Goal: Task Accomplishment & Management: Use online tool/utility

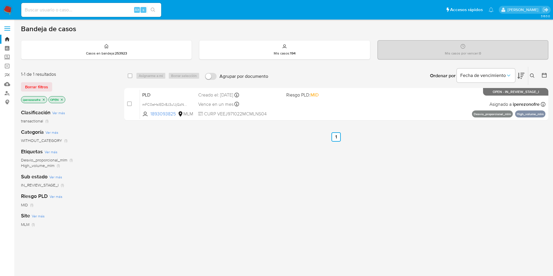
click at [450, 170] on div "select-all-cases-checkbox Asignarme a mí Borrar selección Agrupar por documento…" at bounding box center [336, 198] width 424 height 264
click at [6, 55] on label "Screening" at bounding box center [34, 57] width 69 height 9
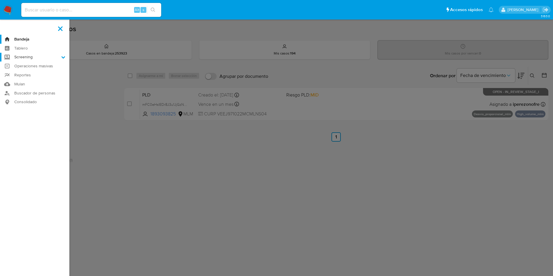
click at [0, 0] on input "Screening" at bounding box center [0, 0] width 0 height 0
click at [33, 78] on link "Herramientas" at bounding box center [34, 79] width 69 height 7
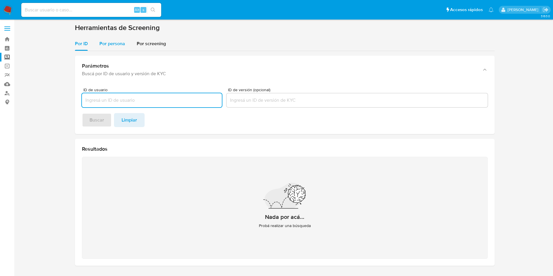
click at [112, 44] on span "Por persona" at bounding box center [112, 43] width 26 height 7
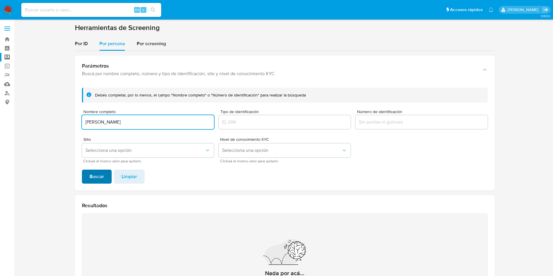
type input "Gabriela GarcIa Maldonado"
click at [99, 171] on span "Buscar" at bounding box center [96, 176] width 15 height 13
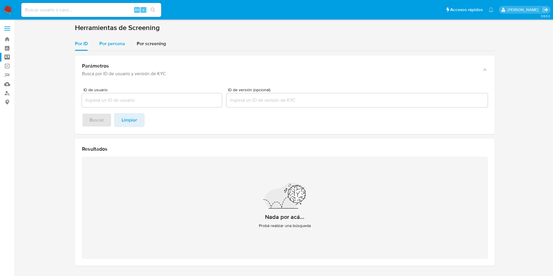
click at [108, 45] on span "Por persona" at bounding box center [112, 43] width 26 height 7
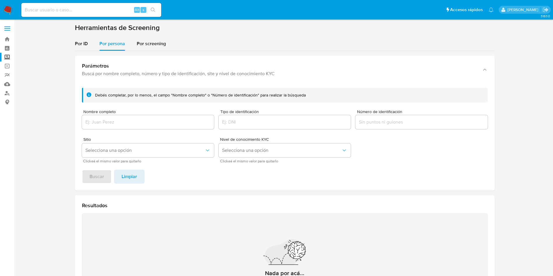
click at [123, 127] on div at bounding box center [148, 122] width 132 height 14
click at [135, 118] on input "Nombre completo" at bounding box center [148, 122] width 132 height 8
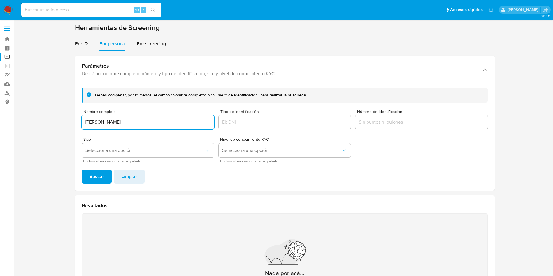
type input "GABRIELA GARCIA MALDONADO"
click at [82, 170] on button "Buscar" at bounding box center [97, 177] width 30 height 14
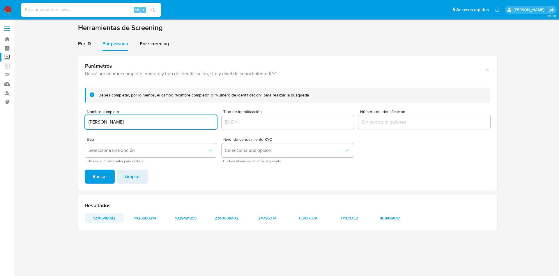
click at [101, 215] on span "1276548882" at bounding box center [104, 218] width 30 height 8
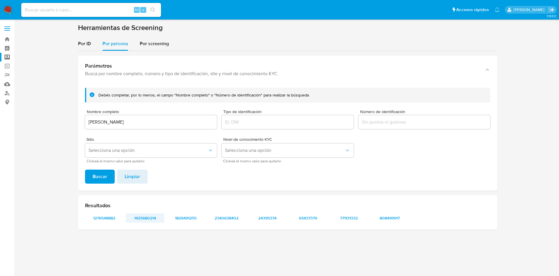
click at [145, 220] on span "1425680214" at bounding box center [145, 218] width 30 height 8
click at [192, 214] on span "1829491255" at bounding box center [186, 218] width 30 height 8
click at [233, 219] on span "2340638402" at bounding box center [227, 218] width 30 height 8
click at [267, 218] on span "24395374" at bounding box center [267, 218] width 30 height 8
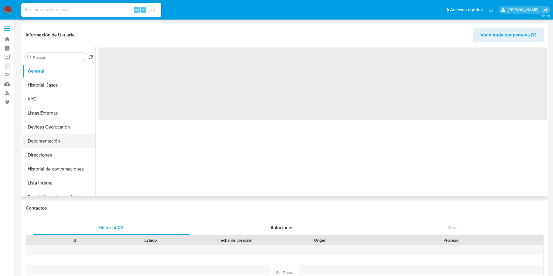
click at [50, 142] on button "Documentación" at bounding box center [56, 141] width 68 height 14
select select "10"
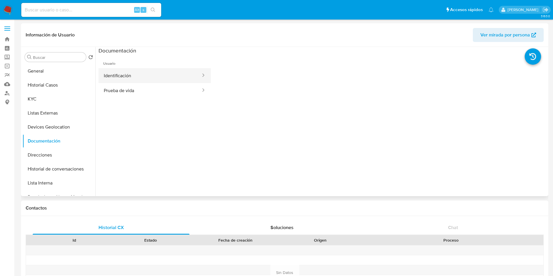
click at [134, 77] on button "Identificación" at bounding box center [149, 75] width 103 height 15
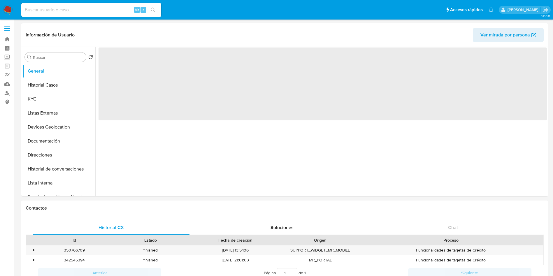
select select "10"
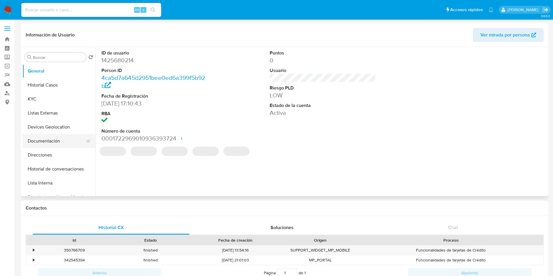
click at [38, 144] on button "Documentación" at bounding box center [56, 141] width 68 height 14
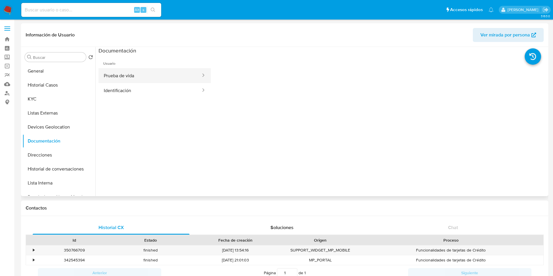
click at [160, 79] on button "Prueba de vida" at bounding box center [149, 75] width 103 height 15
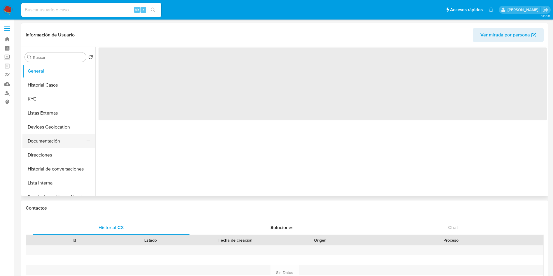
click at [58, 136] on button "Documentación" at bounding box center [56, 141] width 68 height 14
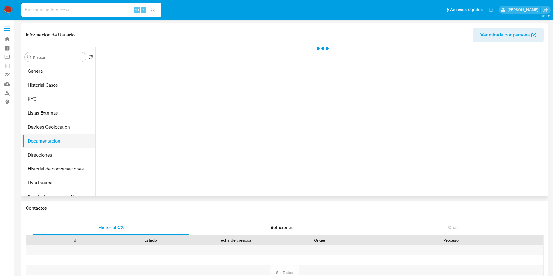
select select "10"
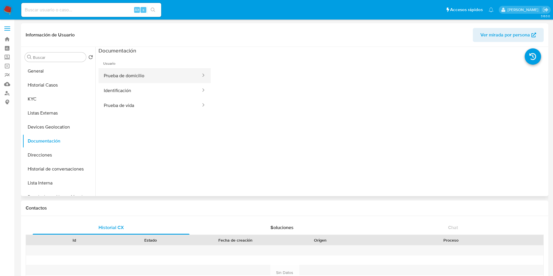
click at [156, 77] on button "Prueba de domicilio" at bounding box center [149, 75] width 103 height 15
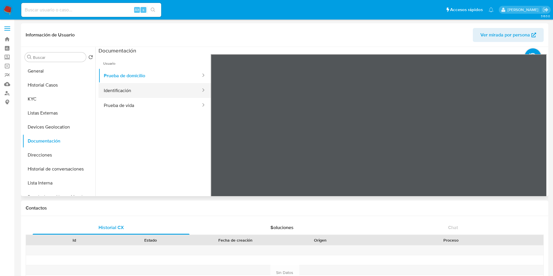
click at [152, 97] on button "Identificación" at bounding box center [149, 90] width 103 height 15
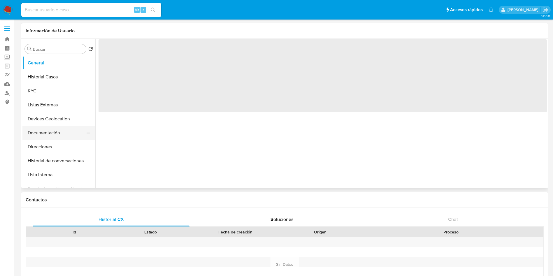
select select "10"
click at [53, 129] on button "Documentación" at bounding box center [56, 133] width 68 height 14
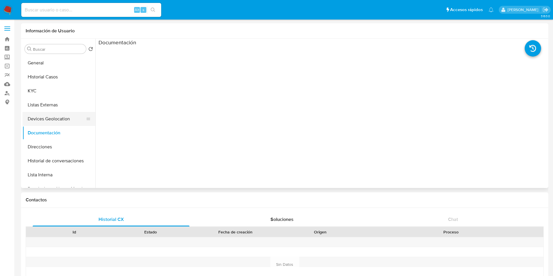
click at [44, 116] on button "Devices Geolocation" at bounding box center [56, 119] width 68 height 14
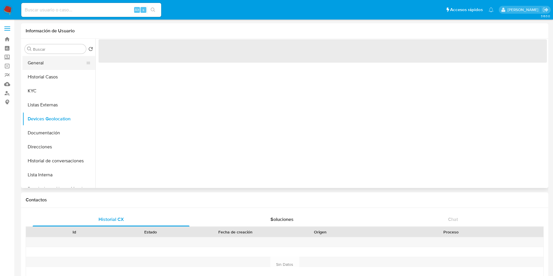
click at [55, 63] on button "General" at bounding box center [56, 63] width 68 height 14
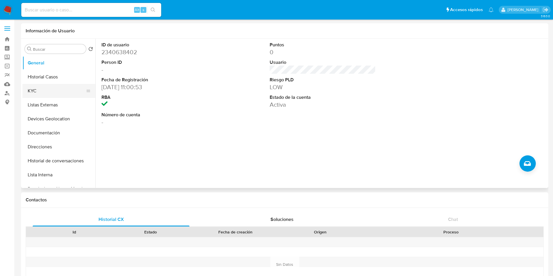
click at [51, 90] on button "KYC" at bounding box center [56, 91] width 68 height 14
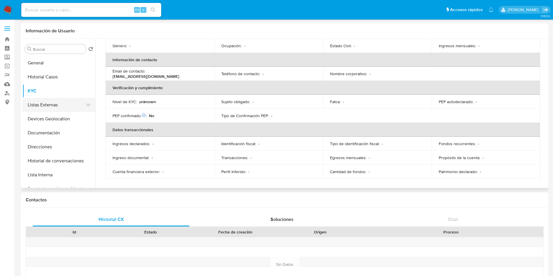
click at [51, 106] on button "Listas Externas" at bounding box center [56, 105] width 68 height 14
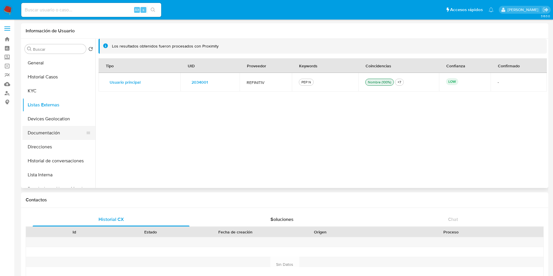
click at [57, 132] on button "Documentación" at bounding box center [56, 133] width 68 height 14
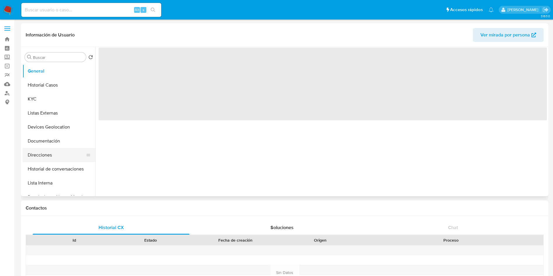
select select "10"
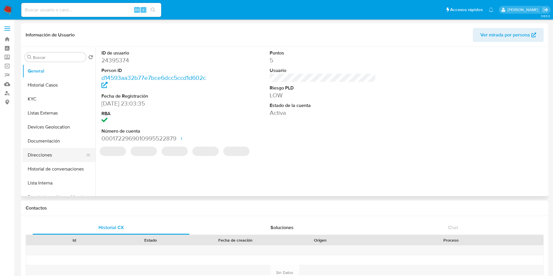
click at [52, 155] on button "Direcciones" at bounding box center [56, 155] width 68 height 14
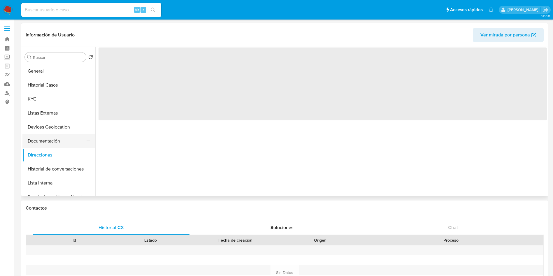
click at [54, 147] on button "Documentación" at bounding box center [56, 141] width 68 height 14
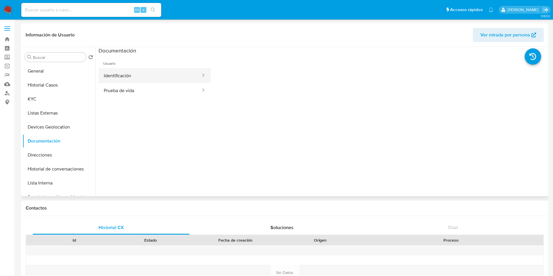
click at [145, 77] on button "Identificación" at bounding box center [149, 75] width 103 height 15
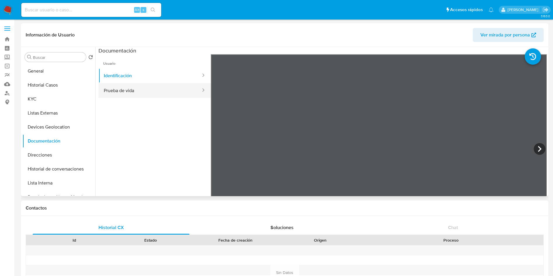
click at [142, 93] on button "Prueba de vida" at bounding box center [149, 90] width 103 height 15
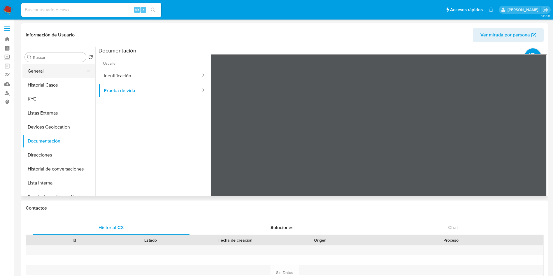
click at [59, 72] on button "General" at bounding box center [56, 71] width 68 height 14
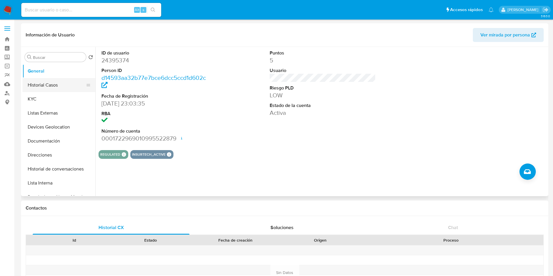
click at [49, 87] on button "Historial Casos" at bounding box center [56, 85] width 68 height 14
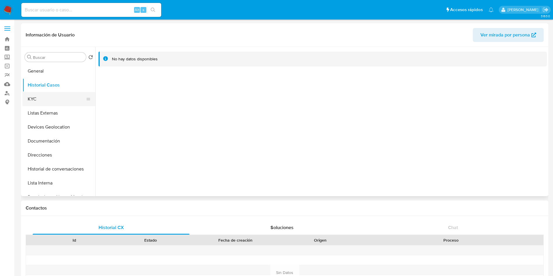
click at [46, 97] on button "KYC" at bounding box center [56, 99] width 68 height 14
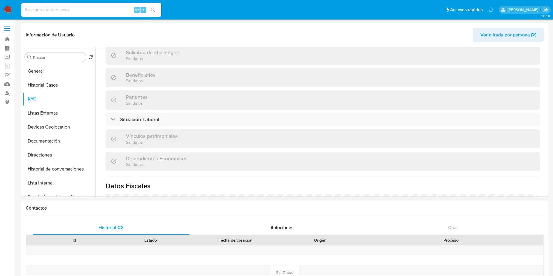
scroll to position [262, 0]
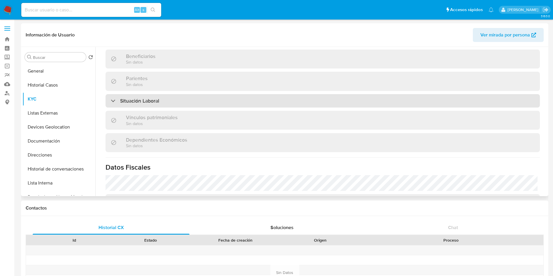
click at [294, 103] on div "Situación Laboral" at bounding box center [322, 100] width 434 height 13
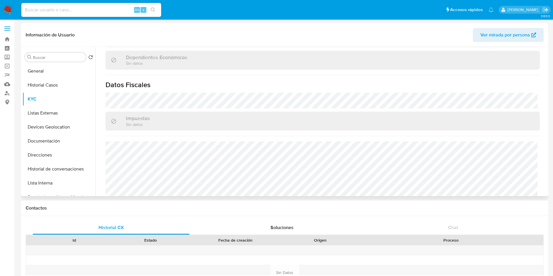
scroll to position [437, 0]
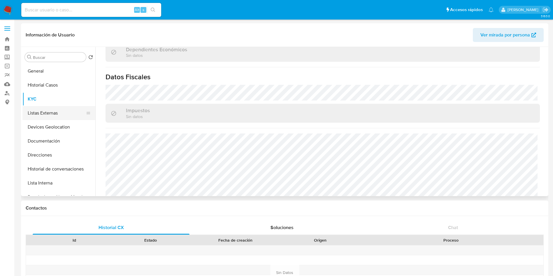
click at [53, 118] on button "Listas Externas" at bounding box center [56, 113] width 68 height 14
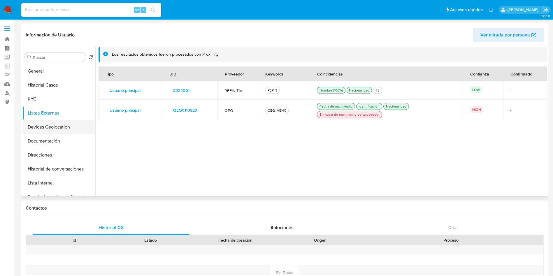
click at [46, 130] on button "Devices Geolocation" at bounding box center [56, 127] width 68 height 14
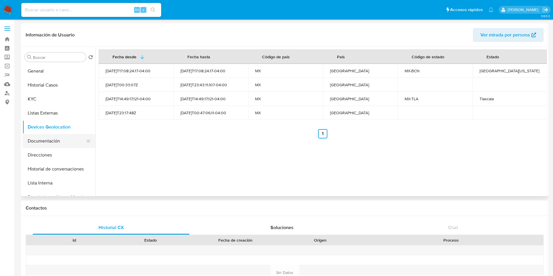
click at [47, 140] on button "Documentación" at bounding box center [56, 141] width 68 height 14
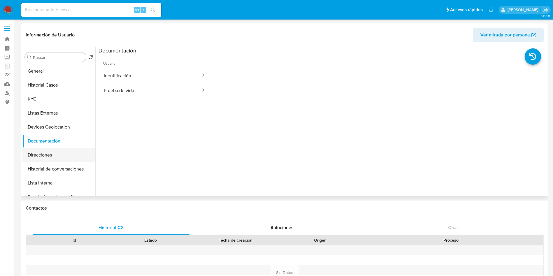
click at [58, 155] on button "Direcciones" at bounding box center [56, 155] width 68 height 14
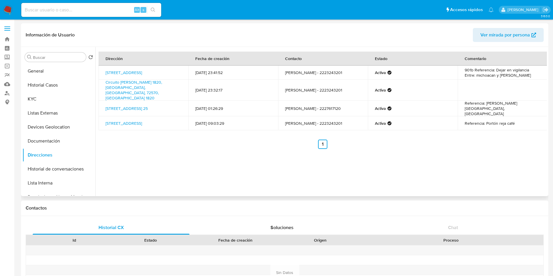
click at [150, 143] on div "Dirección Fecha de creación Contacto Estado Comentario Avenida Nuevo León 113, …" at bounding box center [320, 121] width 451 height 149
click at [135, 73] on link "Avenida Nuevo León 113, Cuauhtémoc, Distrito Federal, 06140, Mexico 113" at bounding box center [123, 73] width 36 height 6
click at [148, 84] on link "Circuito Juan Pablo Ii 1820, Puebla, Puebla, 72570, Mexico 1820" at bounding box center [133, 90] width 57 height 22
click at [148, 105] on link "Santiago 25, Ocoyucan, Puebla, 72850, Mexico 25" at bounding box center [126, 108] width 42 height 6
click at [127, 120] on link "3 B Sur 4107, Puebla, Puebla, 72420, Mexico 4107" at bounding box center [123, 123] width 36 height 6
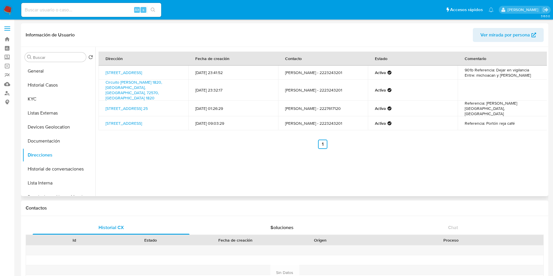
click at [384, 149] on div "Dirección Fecha de creación Contacto Estado Comentario Avenida Nuevo León 113, …" at bounding box center [320, 121] width 451 height 149
click at [43, 73] on button "General" at bounding box center [56, 71] width 68 height 14
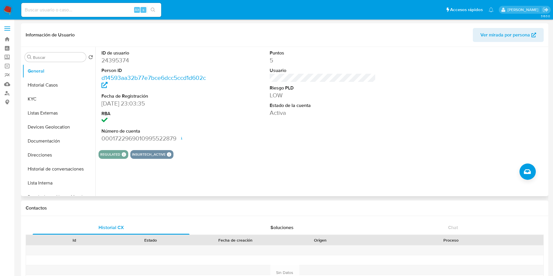
click at [371, 175] on div "ID de usuario 24395374 Person ID d14593aa32b77e7bce6dcc5ccd1d602c Fecha de Regi…" at bounding box center [320, 121] width 451 height 149
click at [59, 83] on button "Historial Casos" at bounding box center [56, 85] width 68 height 14
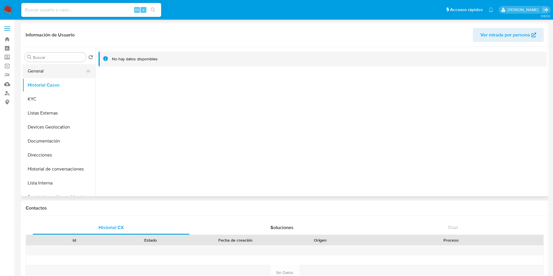
click at [43, 71] on button "General" at bounding box center [56, 71] width 68 height 14
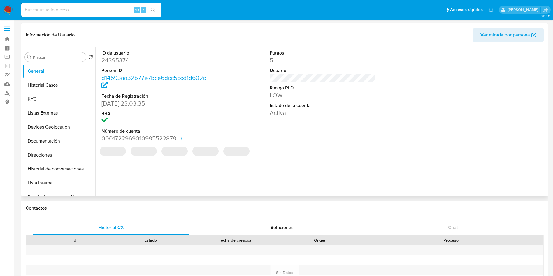
click at [116, 62] on dd "24395374" at bounding box center [154, 60] width 106 height 8
copy dd "24395374"
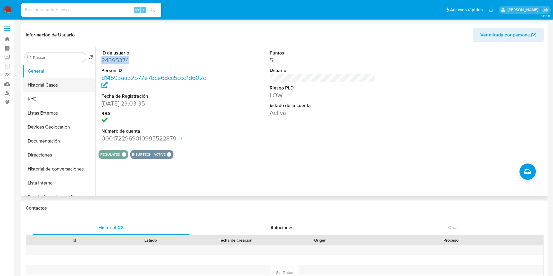
click at [63, 83] on button "Historial Casos" at bounding box center [56, 85] width 68 height 14
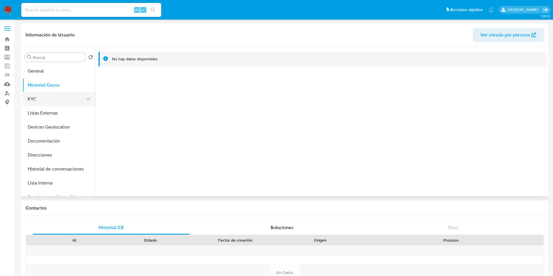
click at [52, 105] on button "KYC" at bounding box center [56, 99] width 68 height 14
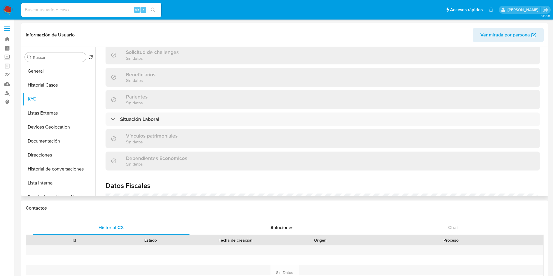
scroll to position [254, 0]
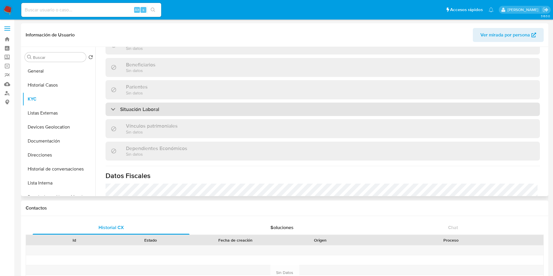
click at [169, 109] on div "Situación Laboral" at bounding box center [322, 109] width 434 height 13
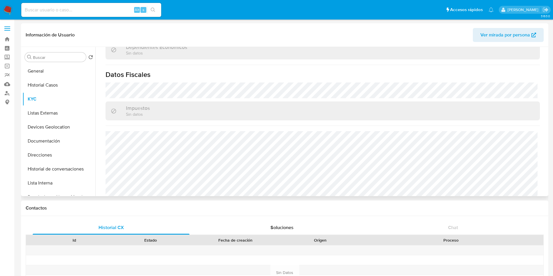
scroll to position [445, 0]
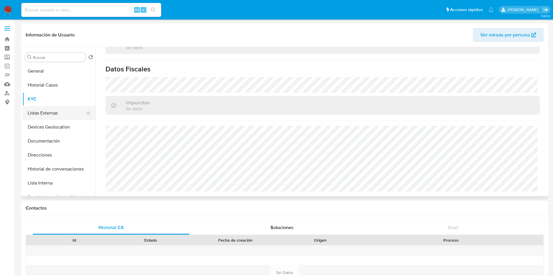
click at [48, 112] on button "Listas Externas" at bounding box center [56, 113] width 68 height 14
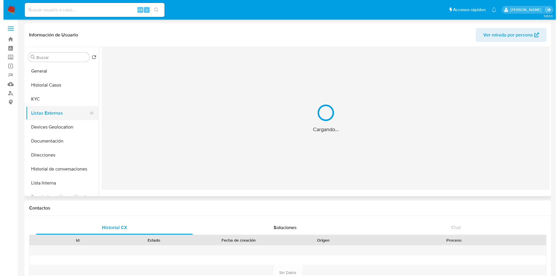
scroll to position [0, 0]
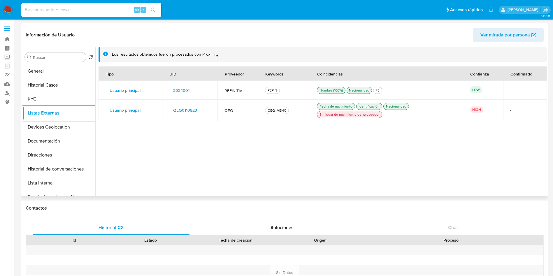
click at [186, 107] on span "QEQ0110923" at bounding box center [185, 110] width 24 height 8
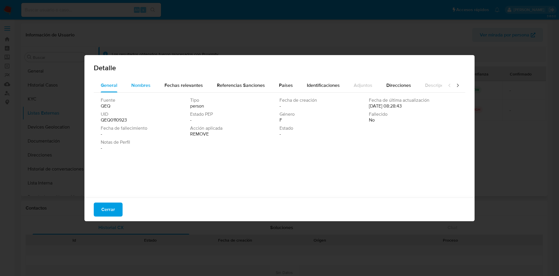
click at [138, 85] on span "Nombres" at bounding box center [140, 85] width 19 height 7
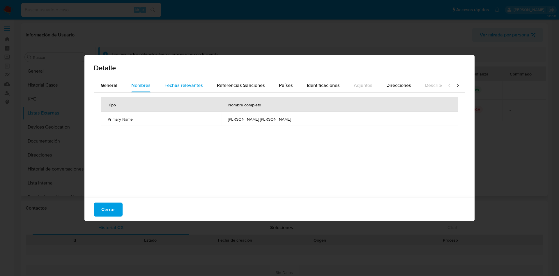
click at [181, 86] on span "Fechas relevantes" at bounding box center [184, 85] width 38 height 7
click at [232, 86] on span "Referencias Sanciones" at bounding box center [241, 85] width 48 height 7
click at [283, 85] on span "Países" at bounding box center [286, 85] width 14 height 7
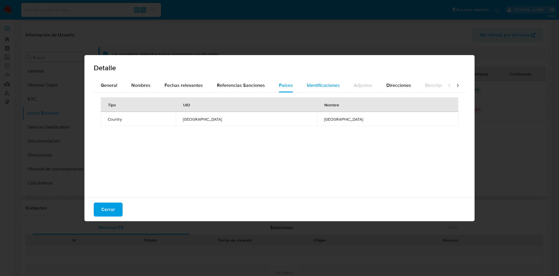
click at [316, 82] on span "Identificaciones" at bounding box center [323, 85] width 33 height 7
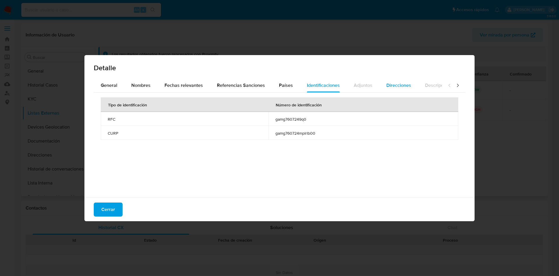
click at [394, 86] on span "Direcciones" at bounding box center [399, 85] width 25 height 7
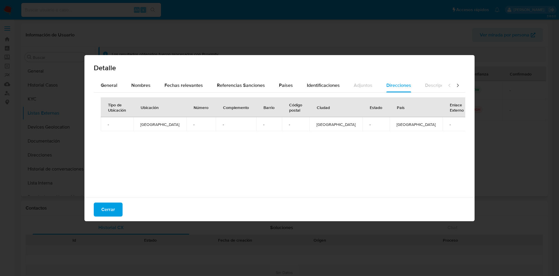
click at [455, 86] on icon at bounding box center [458, 85] width 6 height 6
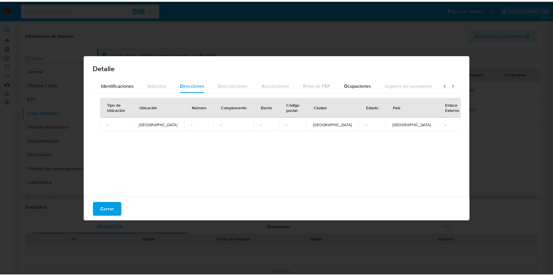
scroll to position [0, 209]
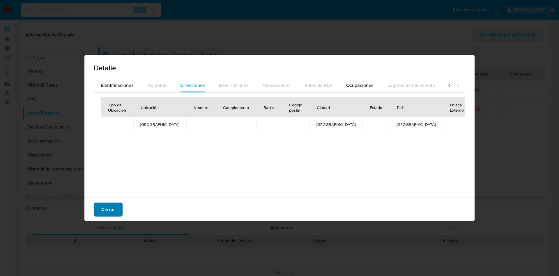
click at [106, 209] on span "Cerrar" at bounding box center [108, 209] width 14 height 13
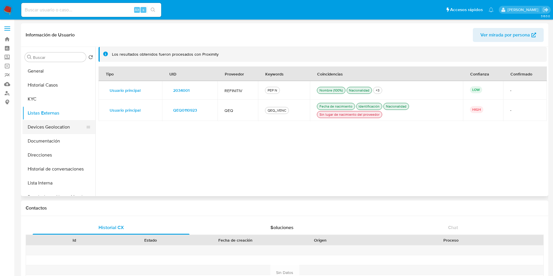
click at [50, 123] on button "Devices Geolocation" at bounding box center [56, 127] width 68 height 14
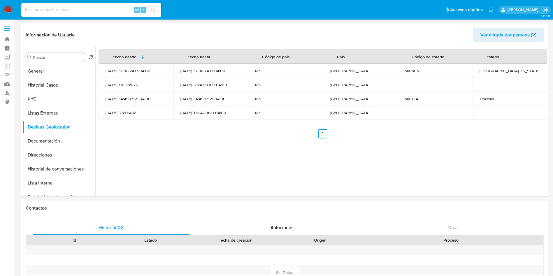
click at [356, 165] on div "Fecha desde Fecha hasta Código de país País Código de estado Estado 2025-07-24T…" at bounding box center [320, 121] width 451 height 149
click at [50, 67] on button "General" at bounding box center [56, 71] width 68 height 14
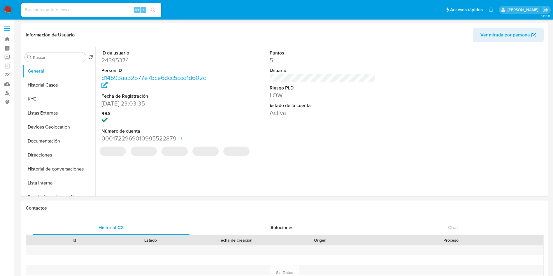
click at [122, 57] on dd "24395374" at bounding box center [154, 60] width 106 height 8
copy dd "24395374"
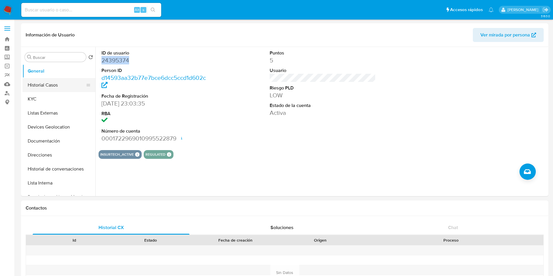
click at [52, 90] on button "Historial Casos" at bounding box center [56, 85] width 68 height 14
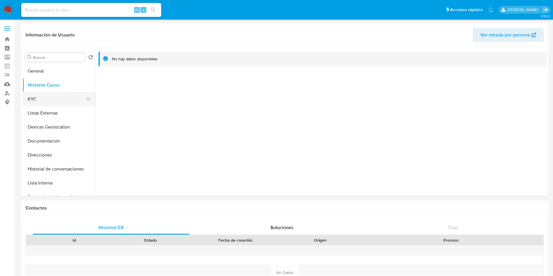
click at [37, 101] on button "KYC" at bounding box center [56, 99] width 68 height 14
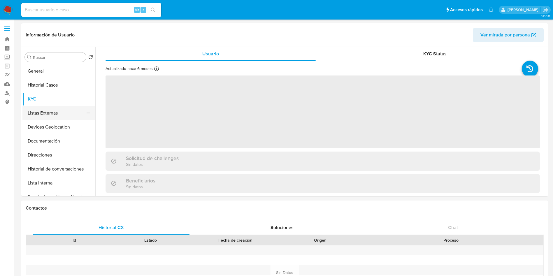
click at [45, 109] on button "Listas Externas" at bounding box center [56, 113] width 68 height 14
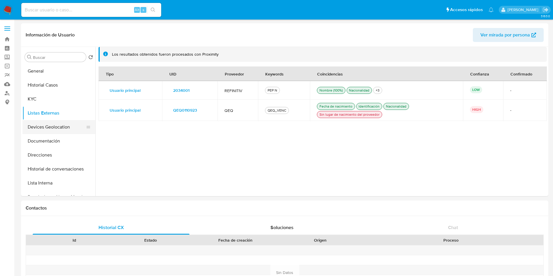
click at [43, 128] on button "Devices Geolocation" at bounding box center [56, 127] width 68 height 14
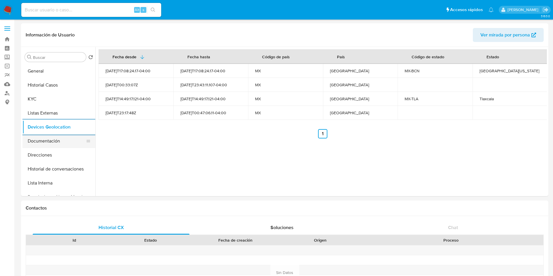
click at [69, 138] on button "Documentación" at bounding box center [56, 141] width 68 height 14
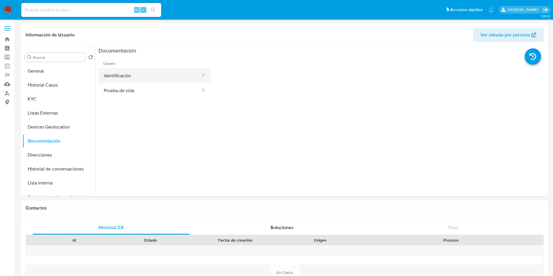
click at [122, 74] on button "Identificación" at bounding box center [149, 75] width 103 height 15
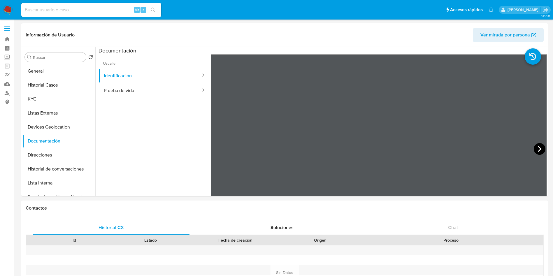
click at [537, 148] on icon at bounding box center [539, 149] width 12 height 12
click at [147, 91] on button "Prueba de vida" at bounding box center [149, 90] width 103 height 15
click at [55, 150] on button "Direcciones" at bounding box center [56, 155] width 68 height 14
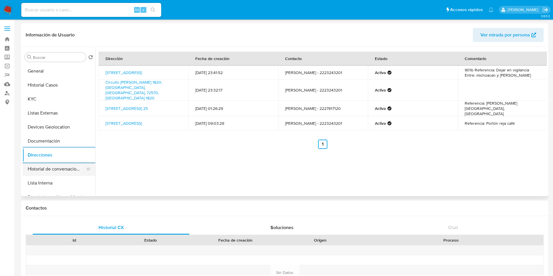
drag, startPoint x: 60, startPoint y: 167, endPoint x: 64, endPoint y: 167, distance: 4.4
click at [59, 167] on button "Historial de conversaciones" at bounding box center [56, 169] width 68 height 14
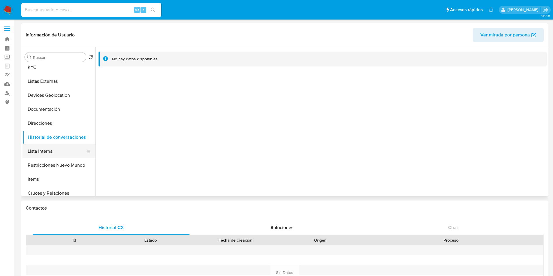
scroll to position [44, 0]
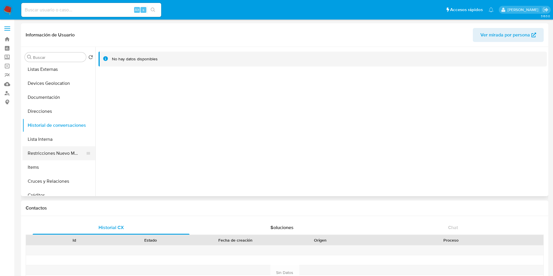
click at [43, 154] on button "Restricciones Nuevo Mundo" at bounding box center [56, 153] width 68 height 14
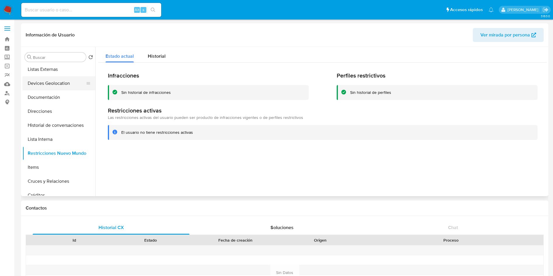
click at [62, 90] on button "Devices Geolocation" at bounding box center [56, 83] width 68 height 14
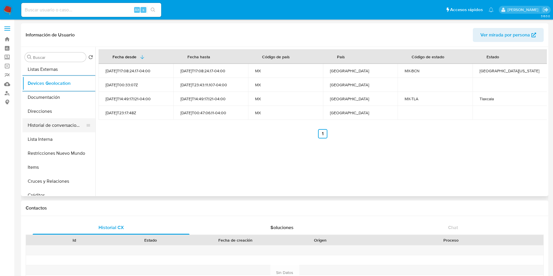
click at [53, 124] on button "Historial de conversaciones" at bounding box center [56, 125] width 68 height 14
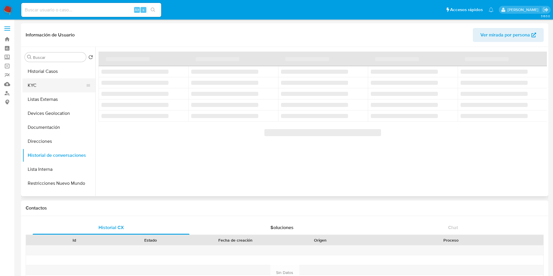
scroll to position [0, 0]
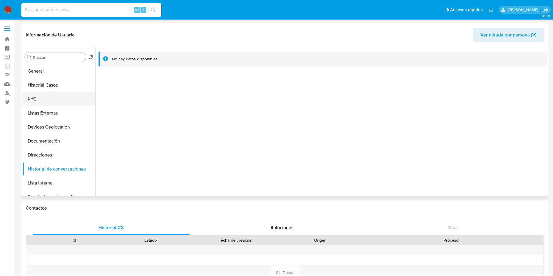
click at [47, 98] on button "KYC" at bounding box center [56, 99] width 68 height 14
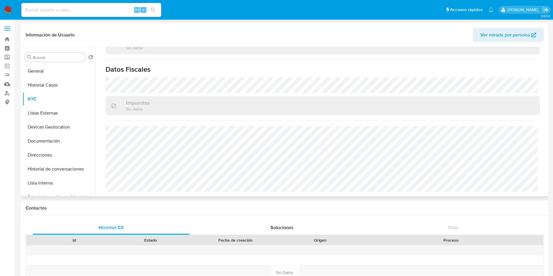
scroll to position [360, 0]
click at [8, 9] on img at bounding box center [8, 10] width 10 height 10
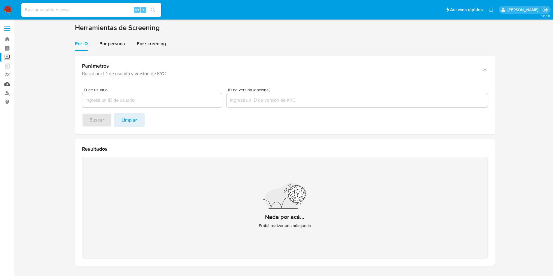
click at [6, 83] on link "Mulan" at bounding box center [34, 84] width 69 height 9
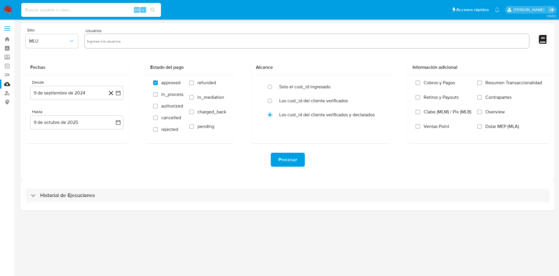
click at [131, 36] on input "text" at bounding box center [307, 40] width 440 height 9
paste input "24395374"
type input "24395374"
click at [71, 41] on icon "button" at bounding box center [71, 41] width 3 height 2
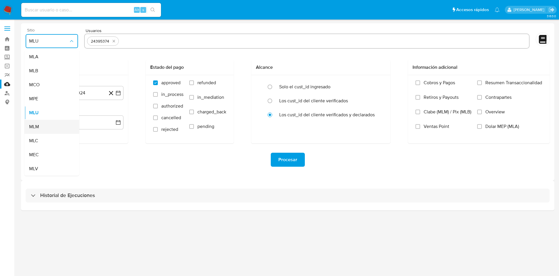
click at [47, 129] on div "MLM" at bounding box center [50, 127] width 42 height 14
click at [117, 92] on icon "button" at bounding box center [118, 93] width 6 height 6
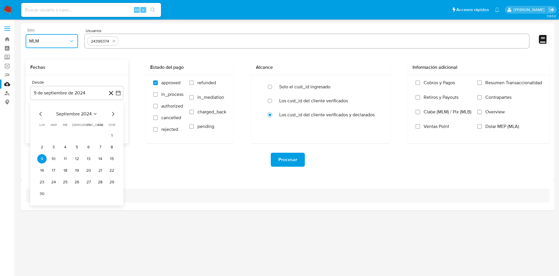
click at [43, 113] on icon "Mes anterior" at bounding box center [40, 113] width 7 height 7
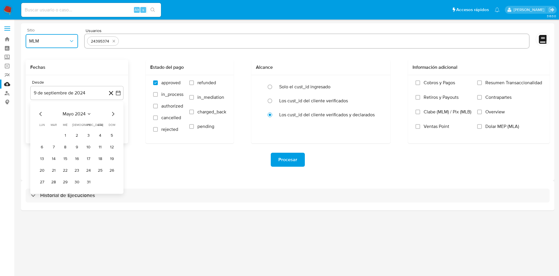
click at [43, 113] on icon "Mes anterior" at bounding box center [40, 113] width 7 height 7
click at [41, 135] on button "1" at bounding box center [41, 135] width 9 height 9
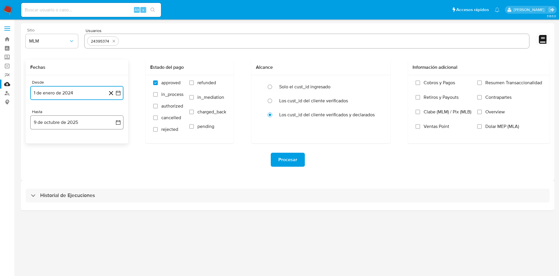
click at [119, 124] on icon "button" at bounding box center [118, 122] width 5 height 5
click at [65, 174] on button "8" at bounding box center [65, 176] width 9 height 9
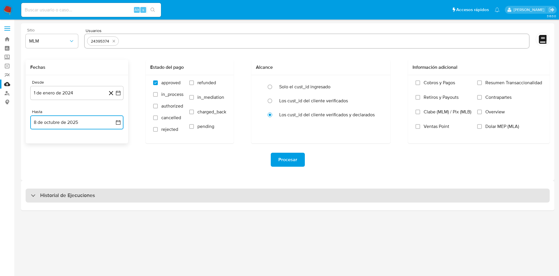
click at [468, 196] on div "Historial de Ejecuciones" at bounding box center [288, 196] width 524 height 14
select select "10"
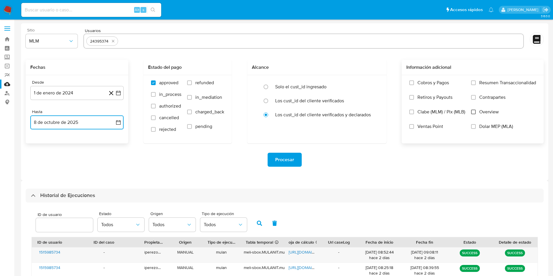
click at [473, 110] on input "Overview" at bounding box center [473, 112] width 5 height 5
click at [284, 155] on span "Procesar" at bounding box center [284, 159] width 19 height 13
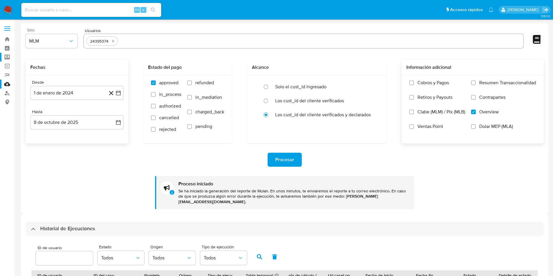
click at [8, 56] on label "Screening" at bounding box center [34, 57] width 69 height 9
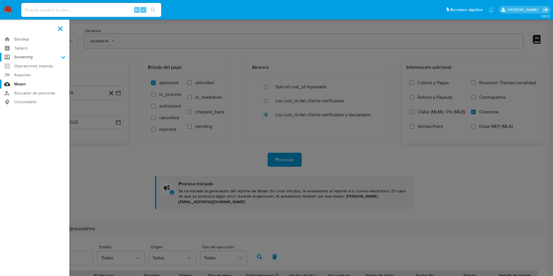
click at [0, 0] on input "Screening" at bounding box center [0, 0] width 0 height 0
click at [34, 80] on link "Herramientas" at bounding box center [34, 79] width 69 height 7
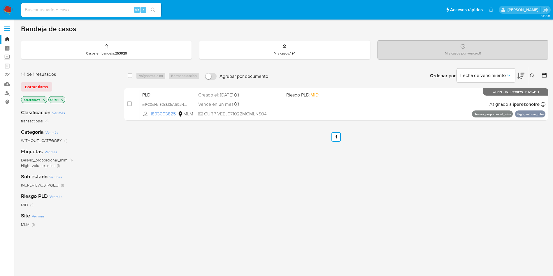
click at [43, 99] on icon "close-filter" at bounding box center [43, 99] width 3 height 3
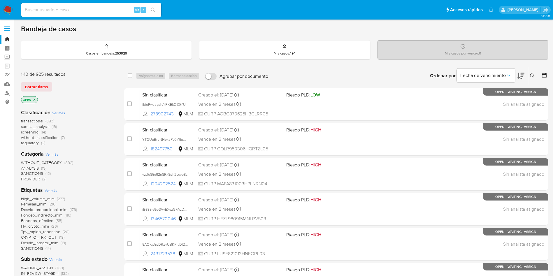
click at [530, 73] on icon at bounding box center [532, 75] width 5 height 5
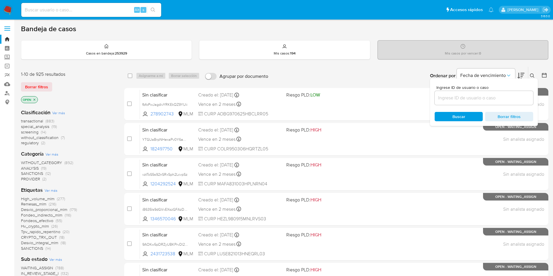
click at [457, 102] on div at bounding box center [483, 98] width 98 height 14
click at [458, 96] on input at bounding box center [483, 98] width 98 height 8
paste input "iB635ls9dGVvEXszGFAzDbhD"
type input "iB635ls9dGVvEXszGFAzDbhD"
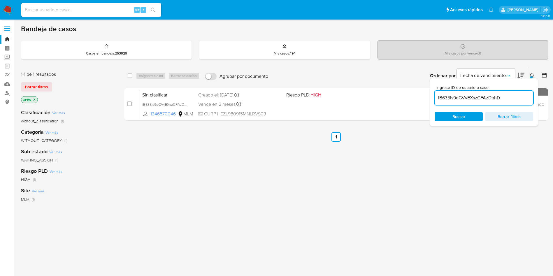
click at [452, 118] on span "Buscar" at bounding box center [458, 116] width 13 height 9
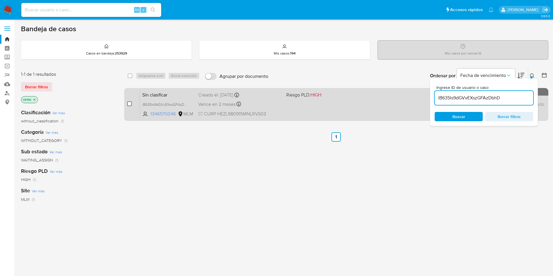
click at [128, 105] on input "checkbox" at bounding box center [129, 103] width 5 height 5
checkbox input "true"
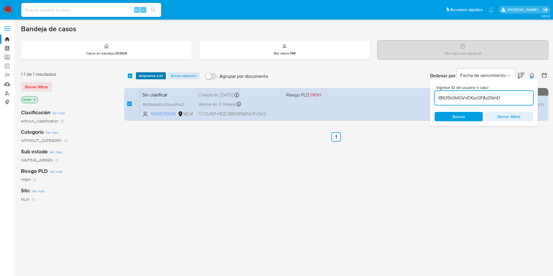
click at [147, 76] on span "Asignarme a mí" at bounding box center [151, 76] width 24 height 6
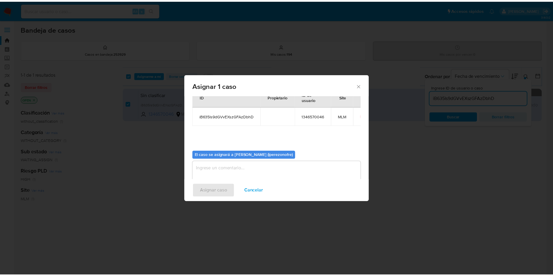
scroll to position [30, 0]
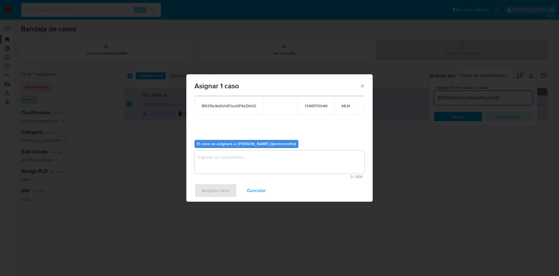
click at [302, 159] on textarea "assign-modal" at bounding box center [280, 161] width 170 height 23
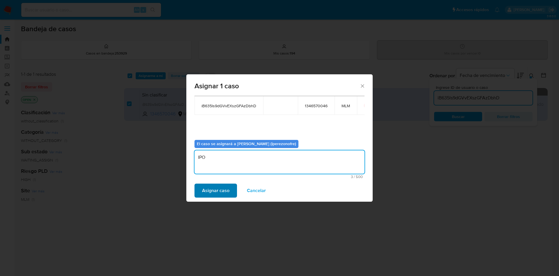
type textarea "IPO"
click at [225, 195] on span "Asignar caso" at bounding box center [215, 190] width 27 height 13
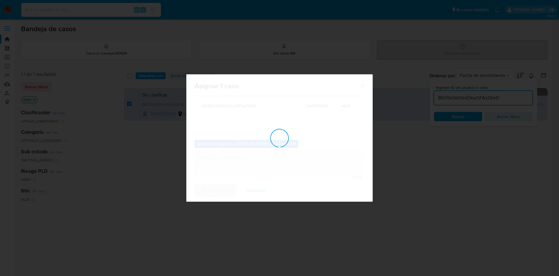
checkbox input "false"
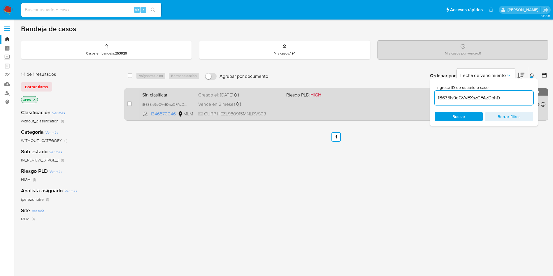
click at [274, 108] on div "Vence en 2 meses Vence el 07/12/2025 18:37:07" at bounding box center [239, 104] width 83 height 8
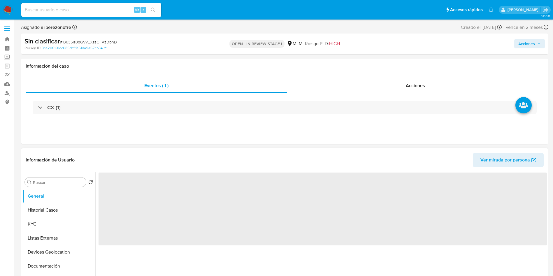
select select "10"
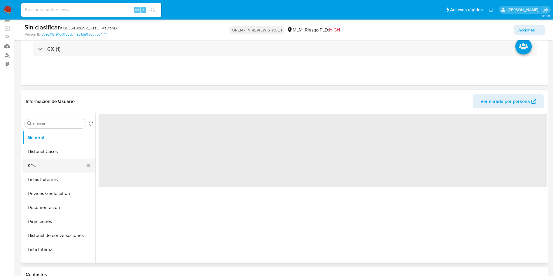
scroll to position [44, 0]
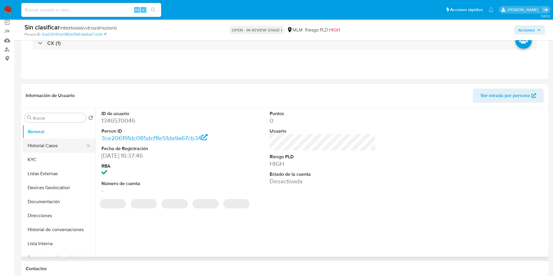
click at [58, 150] on button "Historial Casos" at bounding box center [56, 146] width 68 height 14
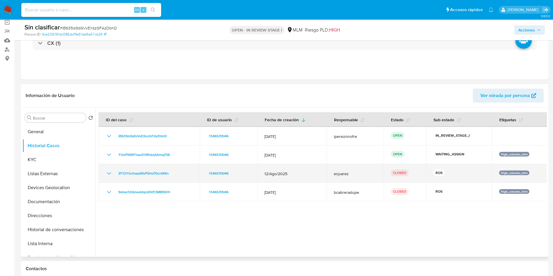
scroll to position [0, 0]
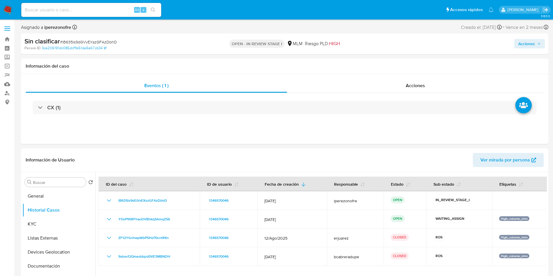
click at [538, 44] on icon "button" at bounding box center [538, 43] width 3 height 3
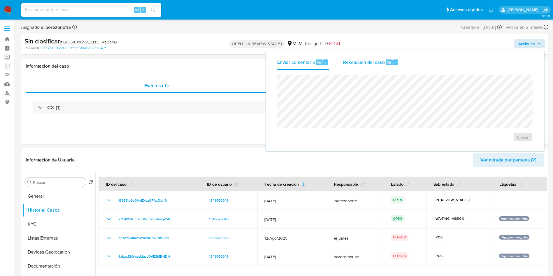
click at [356, 65] on span "Resolución del caso" at bounding box center [364, 62] width 42 height 7
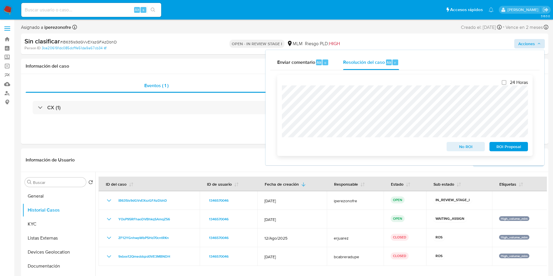
click at [464, 147] on span "No ROI" at bounding box center [465, 146] width 30 height 8
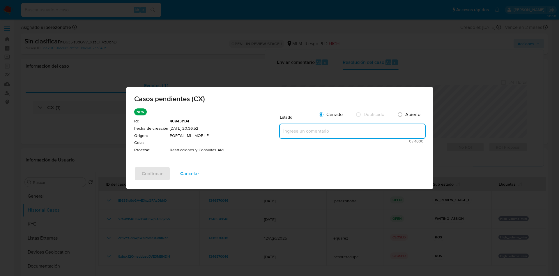
click at [325, 136] on textarea at bounding box center [352, 131] width 145 height 14
paste textarea "Se realiza validación de caso generado por CX en el que se identifica restricci…"
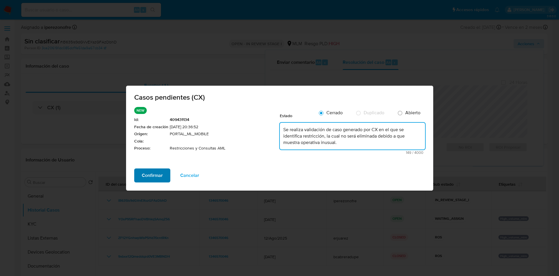
type textarea "Se realiza validación de caso generado por CX en el que se identifica restricci…"
click at [151, 173] on span "Confirmar" at bounding box center [152, 175] width 21 height 13
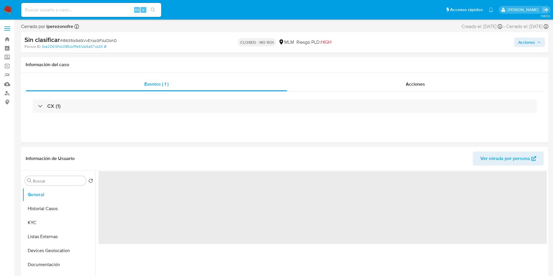
select select "10"
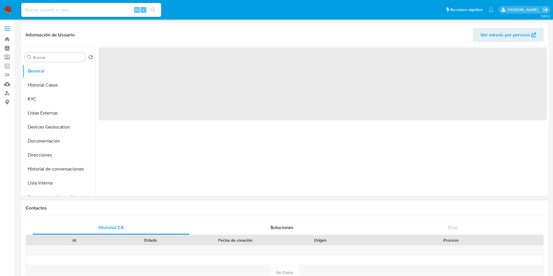
select select "10"
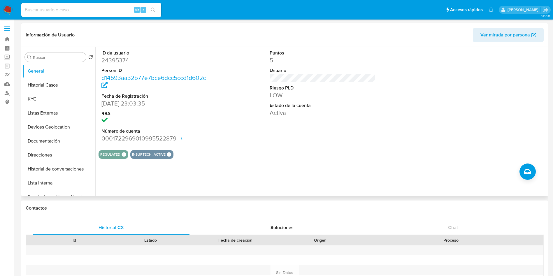
click at [400, 127] on div "ID de usuario 24395374 Person ID d14593aa32b77e7bce6dcc5ccd1d602c Fecha de Regi…" at bounding box center [322, 96] width 448 height 98
click at [35, 98] on button "KYC" at bounding box center [56, 99] width 68 height 14
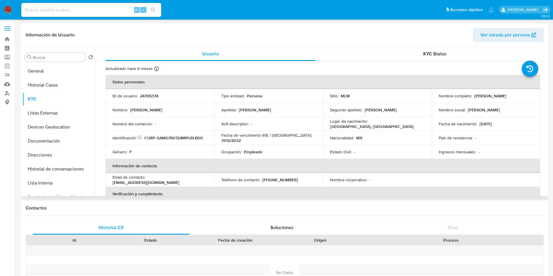
drag, startPoint x: 473, startPoint y: 96, endPoint x: 520, endPoint y: 96, distance: 46.9
click at [506, 96] on p "Gabriela Garcia Maldonado" at bounding box center [490, 95] width 32 height 5
copy p "Gabriela Garcia Maldonado"
click at [47, 69] on button "General" at bounding box center [56, 71] width 68 height 14
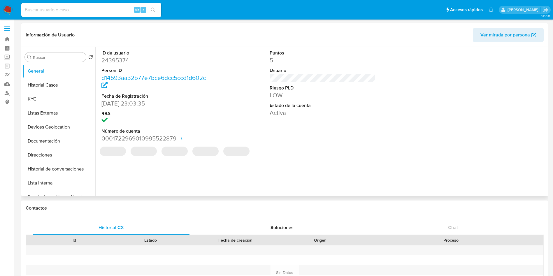
click at [126, 58] on dd "24395374" at bounding box center [154, 60] width 106 height 8
copy dd "24395374"
click at [359, 154] on div "REGULATED REGULATED MLM IFPE Evaluation Result COMPLIES User Regulated Date 202…" at bounding box center [322, 154] width 448 height 9
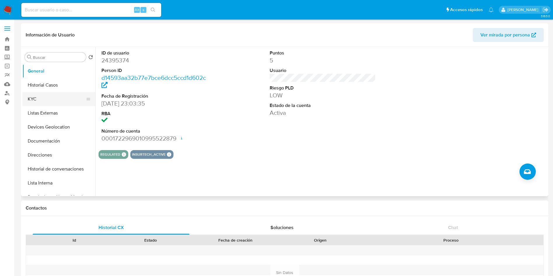
click at [47, 102] on button "KYC" at bounding box center [56, 99] width 68 height 14
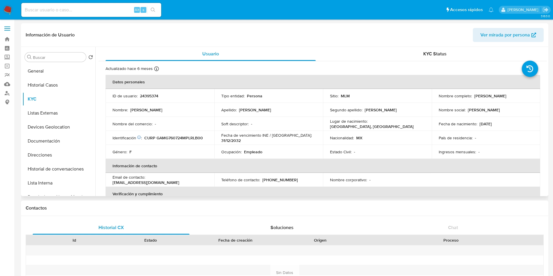
drag, startPoint x: 472, startPoint y: 95, endPoint x: 522, endPoint y: 96, distance: 49.2
click at [506, 96] on p "Gabriela Garcia Maldonado" at bounding box center [490, 95] width 32 height 5
copy p "Gabriela Garcia Maldonado"
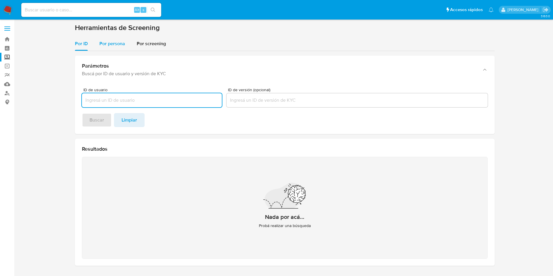
click at [107, 41] on span "Por persona" at bounding box center [112, 43] width 26 height 7
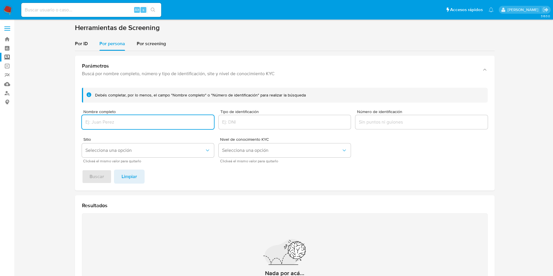
click at [123, 125] on input "Nombre completo" at bounding box center [148, 122] width 132 height 8
type input "SACUMA DENTAL"
click at [82, 170] on button "Buscar" at bounding box center [97, 177] width 30 height 14
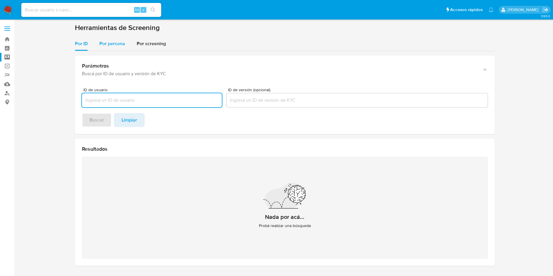
click at [114, 46] on span "Por persona" at bounding box center [112, 43] width 26 height 7
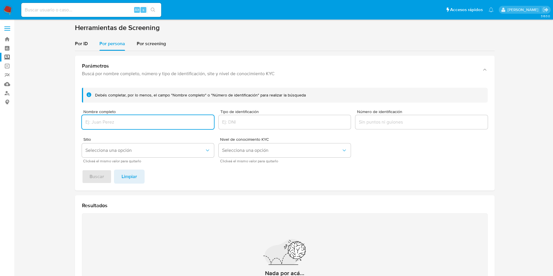
click at [130, 123] on input "Nombre completo" at bounding box center [148, 122] width 132 height 8
type input "SACUMA DENTAL"
click at [82, 170] on button "Buscar" at bounding box center [97, 177] width 30 height 14
